Goal: Task Accomplishment & Management: Manage account settings

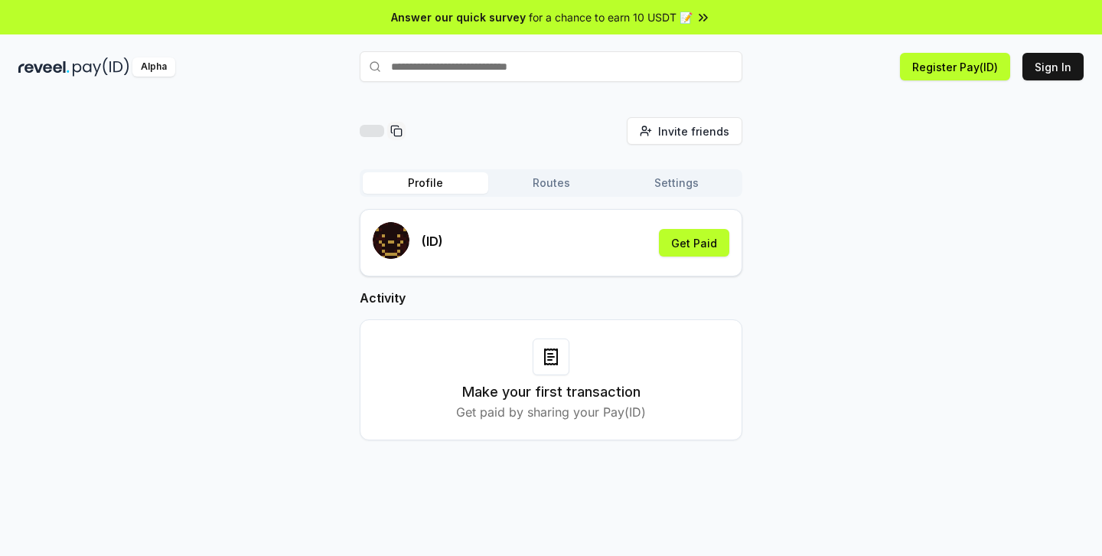
click at [701, 18] on icon at bounding box center [703, 17] width 15 height 15
